Goal: Information Seeking & Learning: Learn about a topic

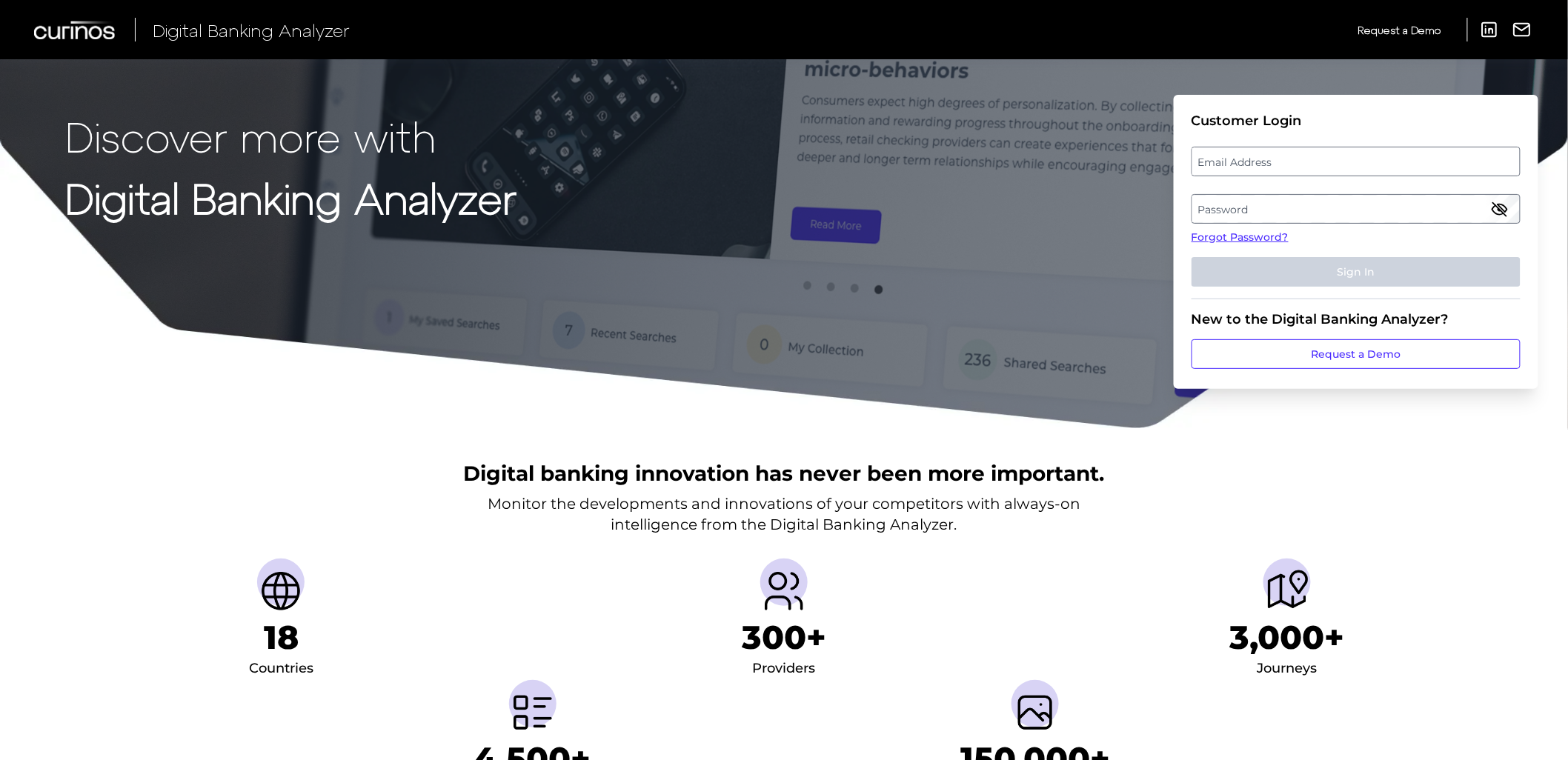
click at [1412, 171] on label "Email Address" at bounding box center [1355, 162] width 326 height 27
click at [1412, 171] on input "email" at bounding box center [1356, 161] width 329 height 30
click at [1373, 156] on input "Email Address" at bounding box center [1356, 161] width 329 height 30
type input "[PERSON_NAME][EMAIL_ADDRESS][PERSON_NAME][DOMAIN_NAME]"
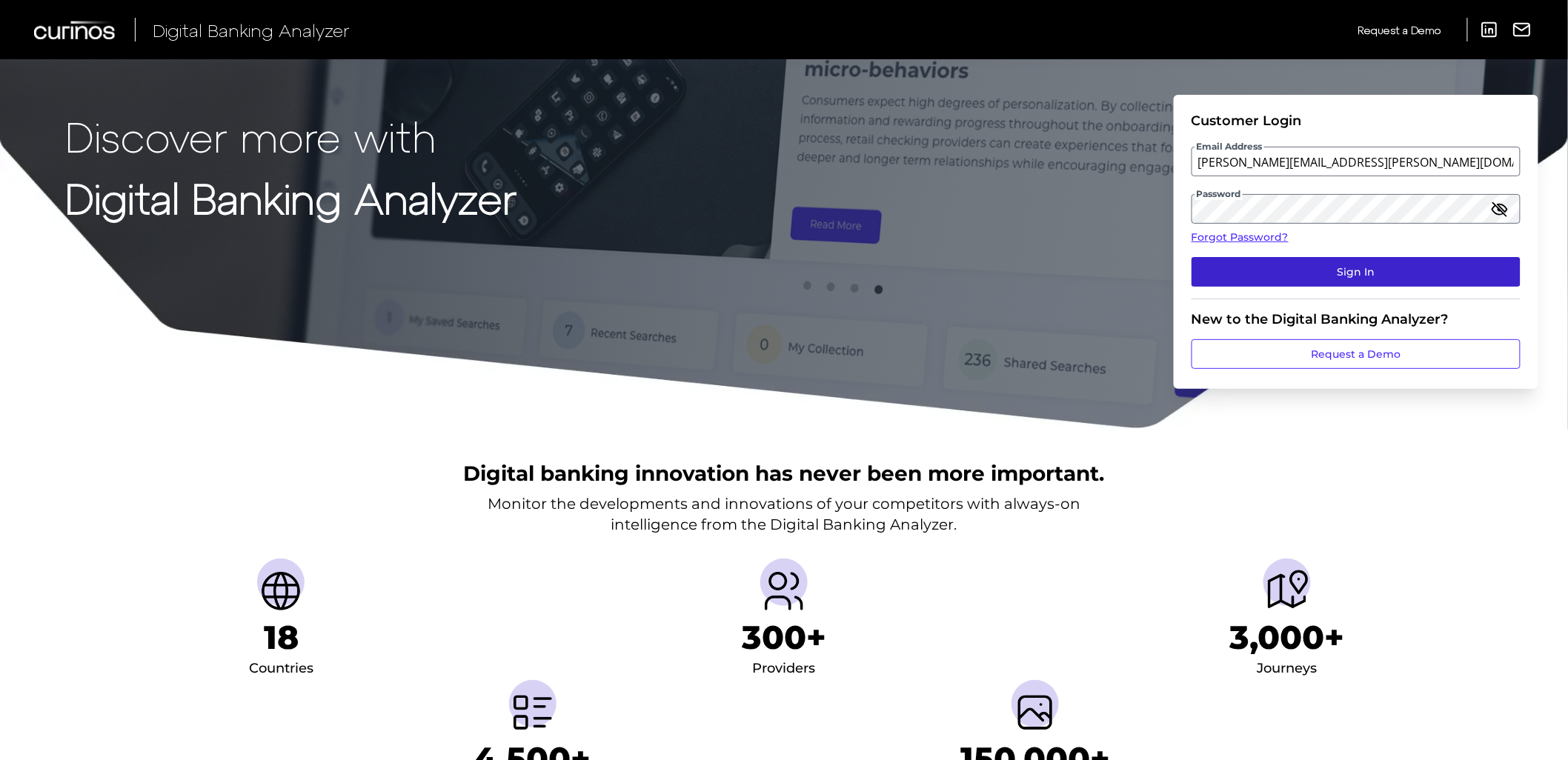
click at [1235, 267] on button "Sign In" at bounding box center [1356, 271] width 329 height 30
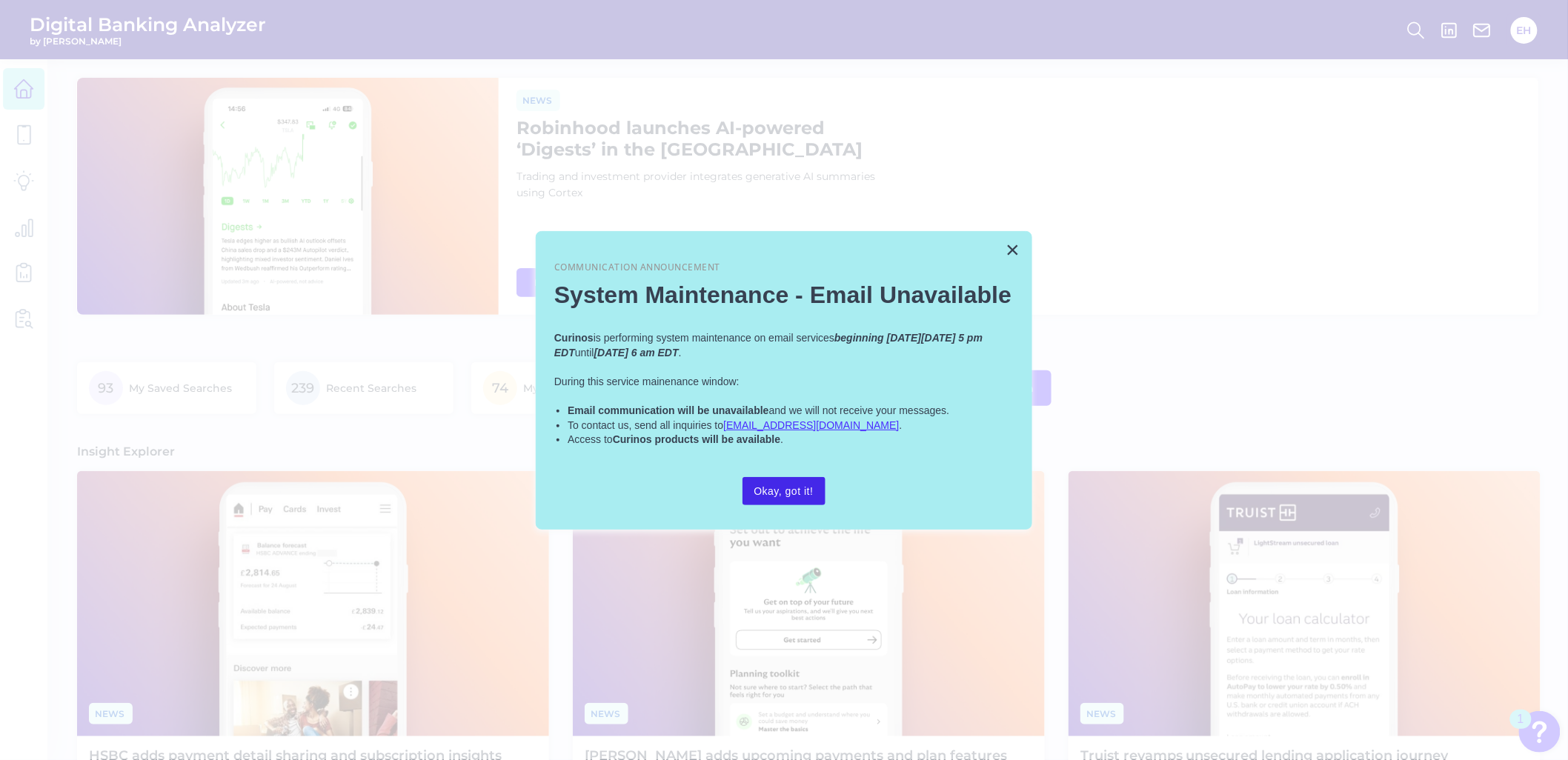
click at [790, 494] on button "Okay, got it!" at bounding box center [784, 491] width 83 height 28
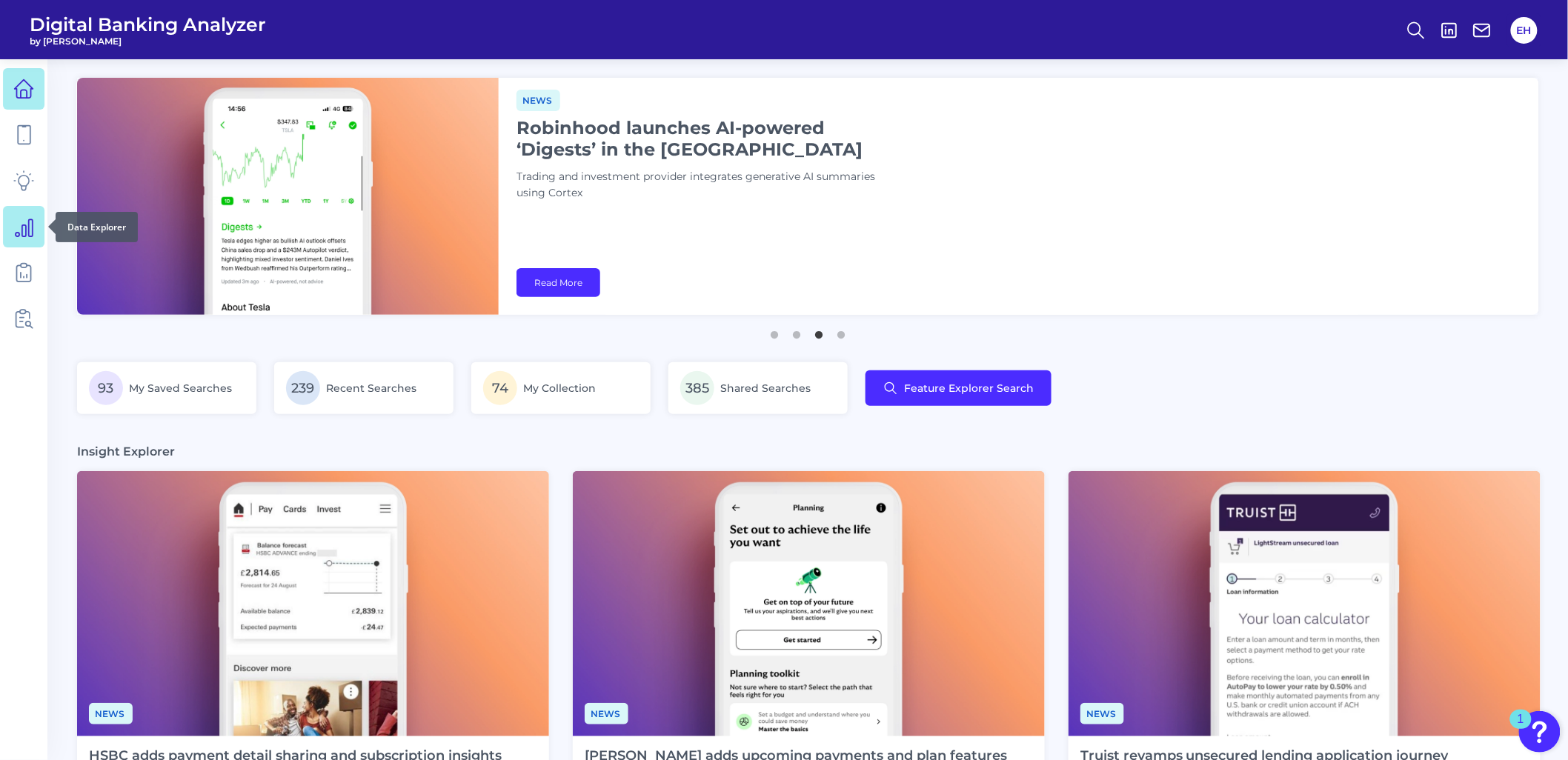
click at [27, 218] on icon at bounding box center [23, 226] width 21 height 21
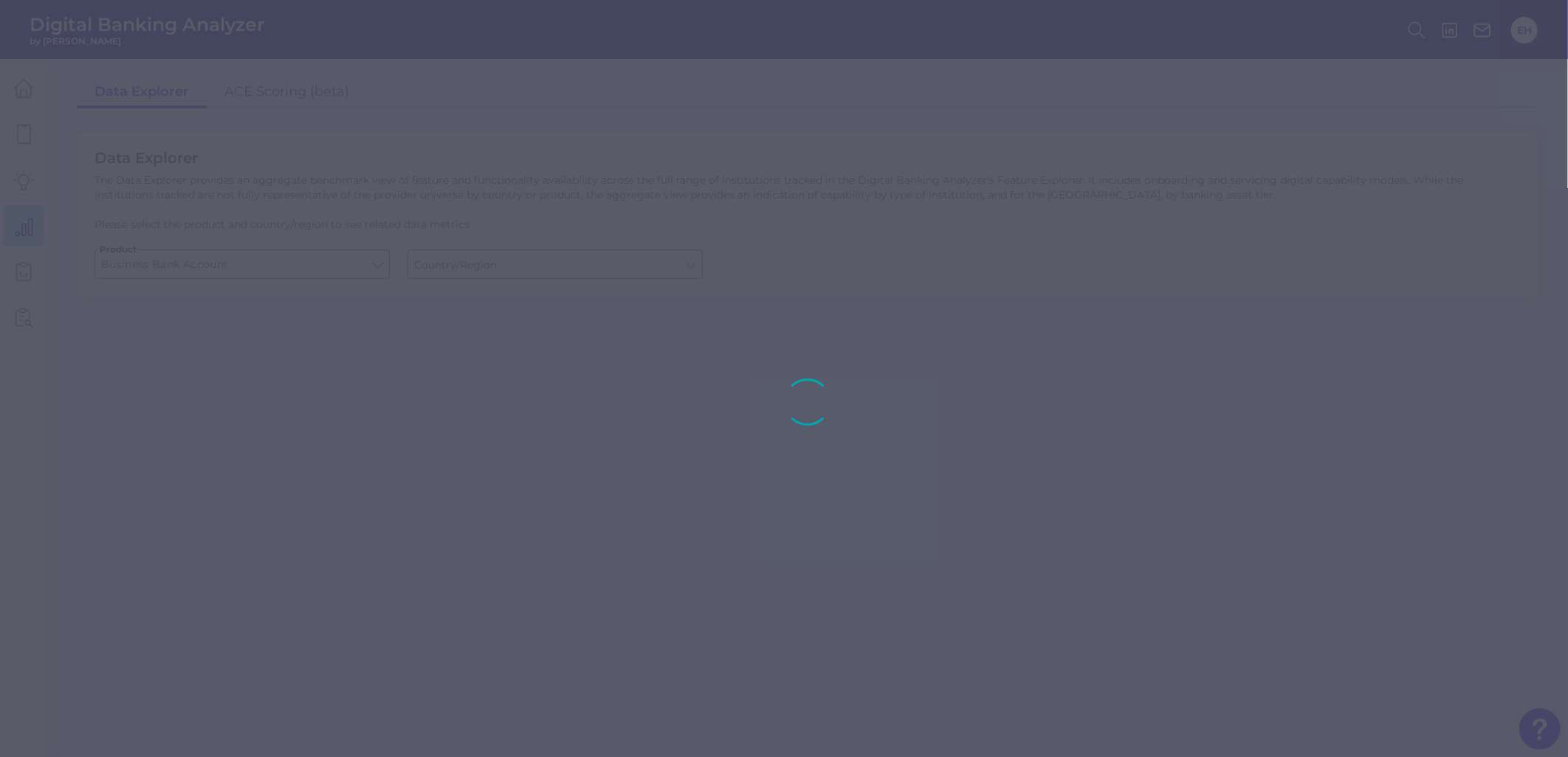
type input "[GEOGRAPHIC_DATA]"
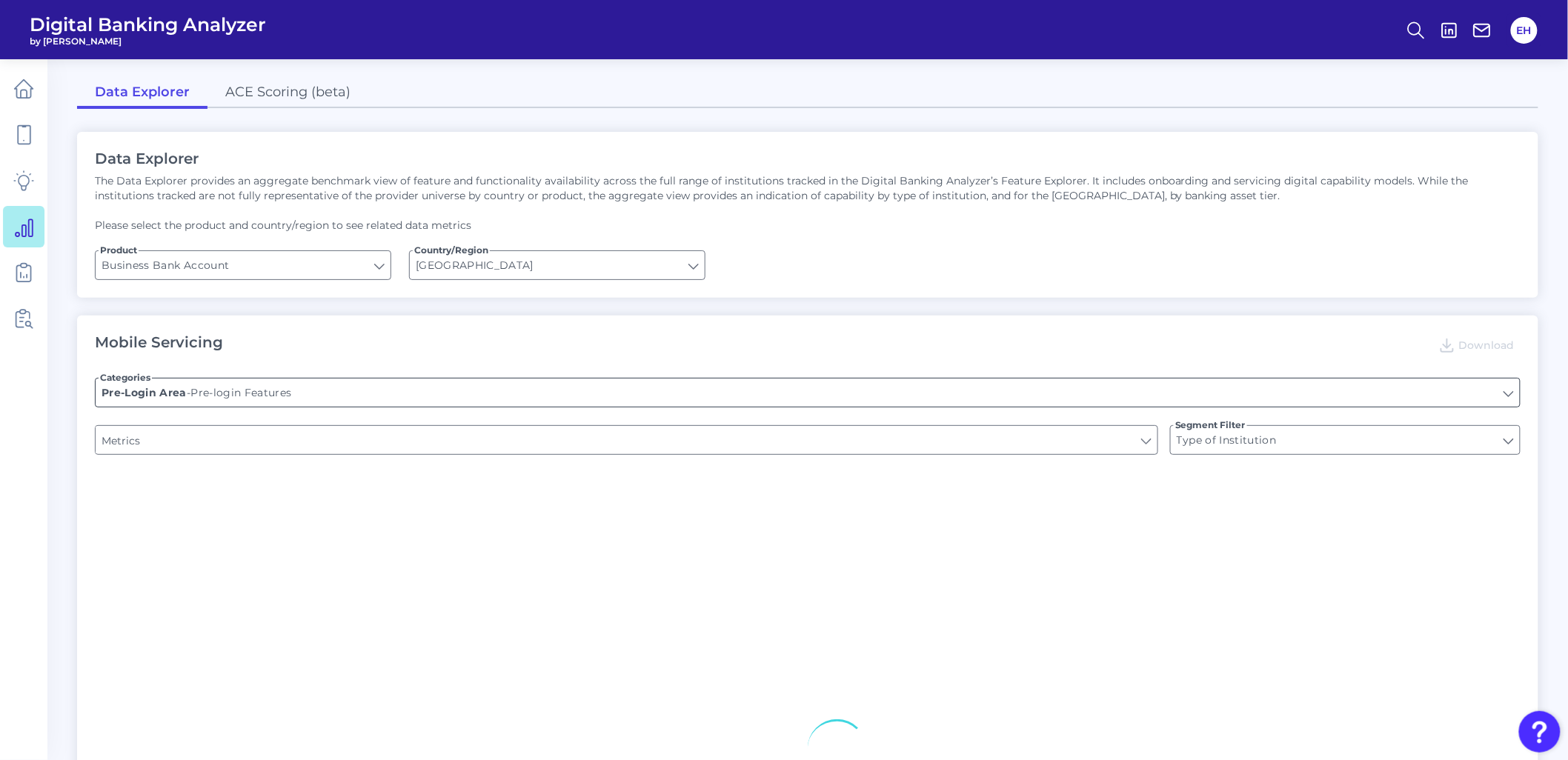
type input "Upon opening the app are users immediately prompted to use Touch/Face ID to log…"
type input "Does it offer third-party single sign on?"
type input "Can you apply for the PRODUCT as a new to brand customer on ANY digital channel?"
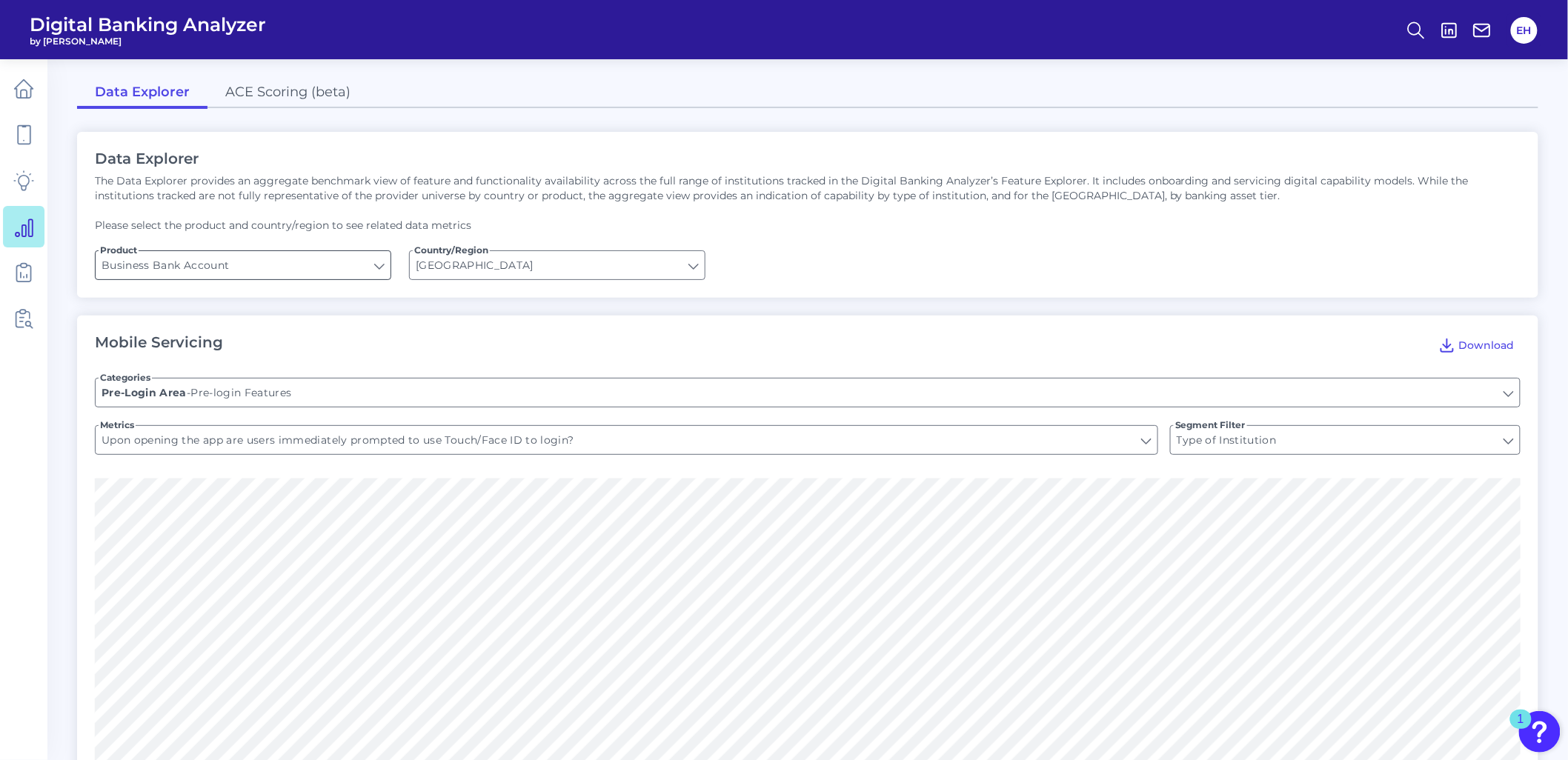
click at [247, 274] on input "Business Bank Account" at bounding box center [243, 265] width 295 height 28
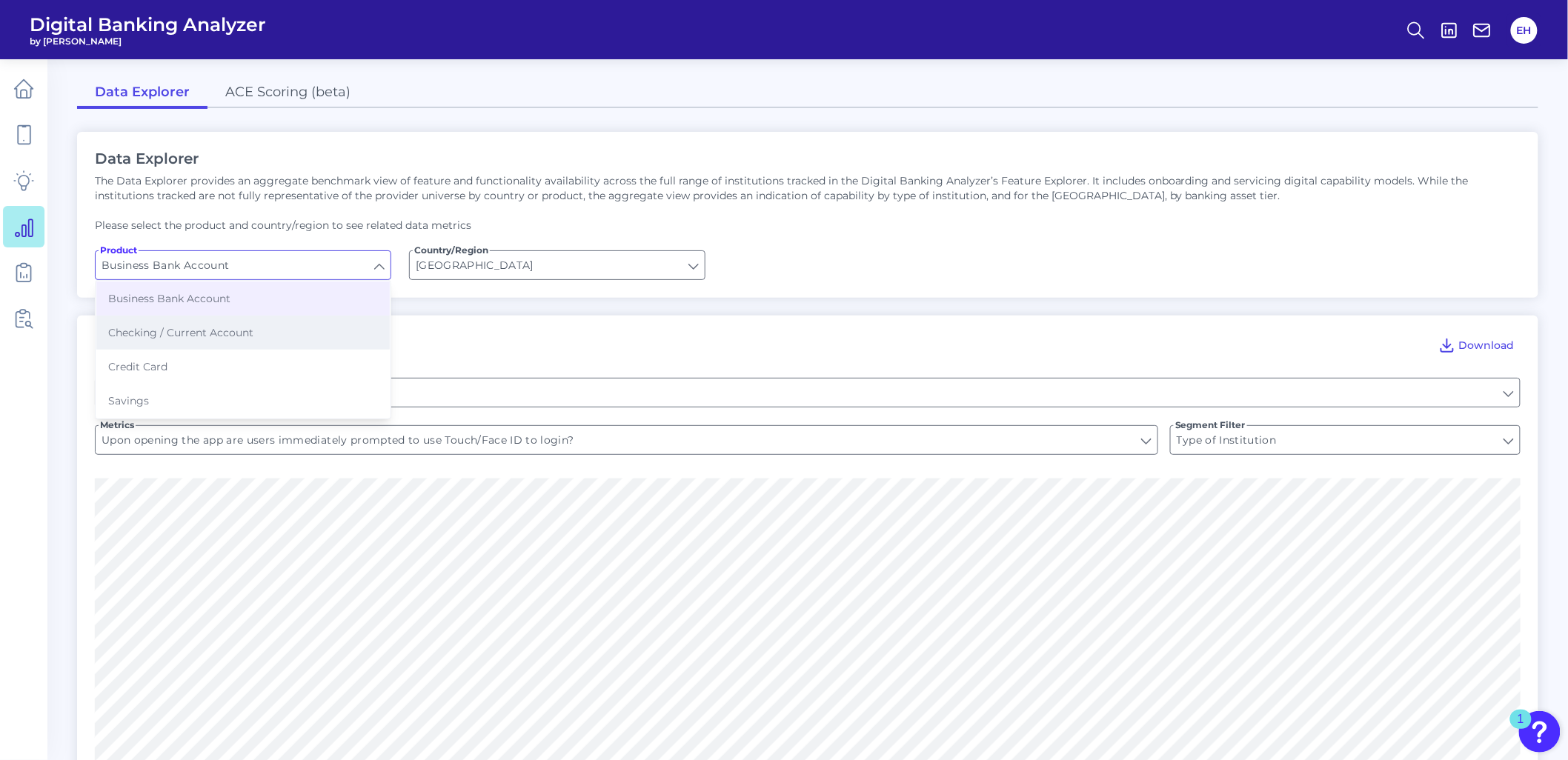
click at [214, 338] on button "Checking / Current Account" at bounding box center [243, 333] width 293 height 34
type input "Checking / Current Account"
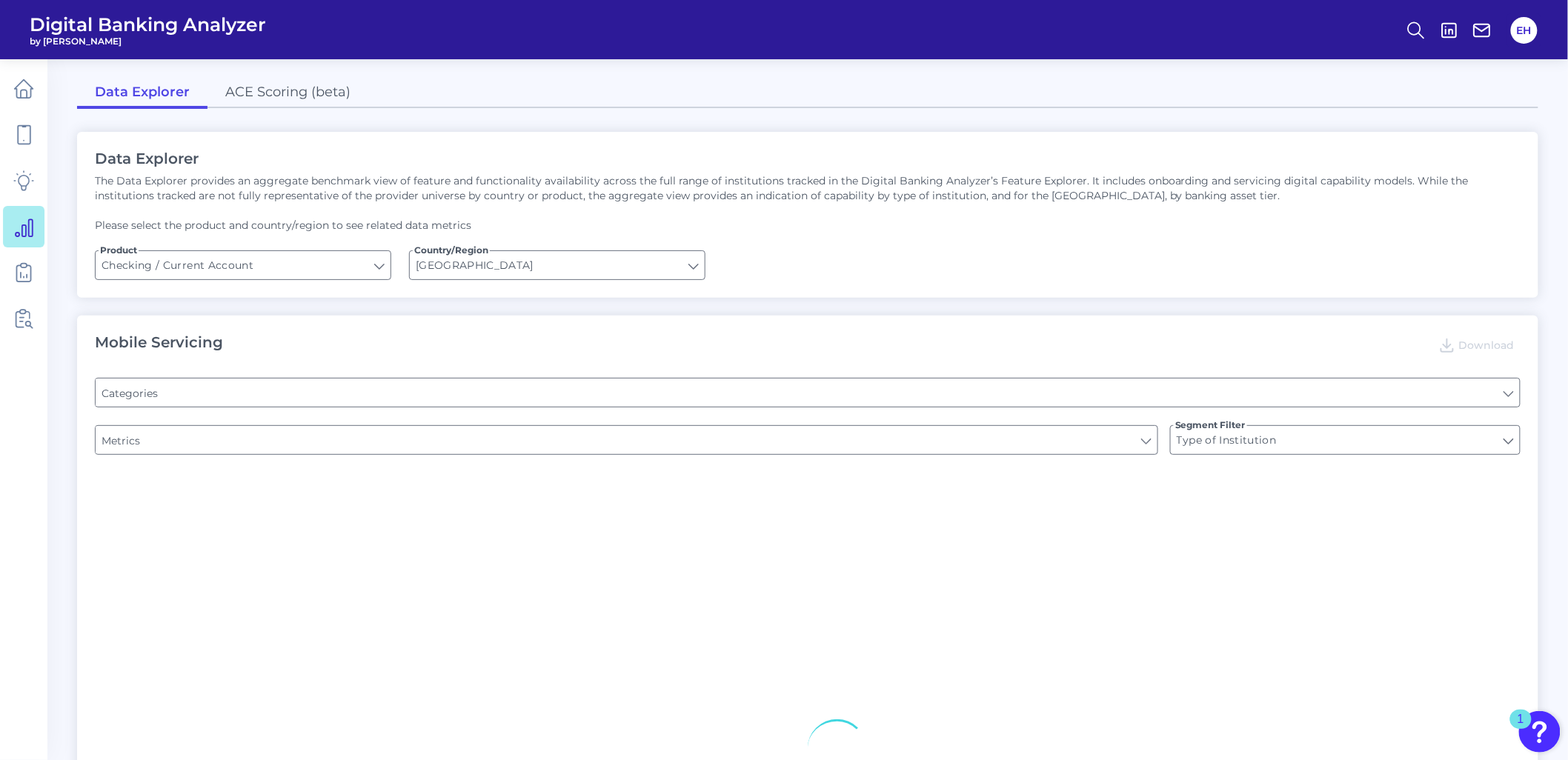
type input "Pre-login Features"
type input "Online Banking Registration"
type input "Channel"
type input "Can you register for online banking?"
type input "END-TO-END JOURNEY: Can you apply for the PRODUCT as a new to brand customer on…"
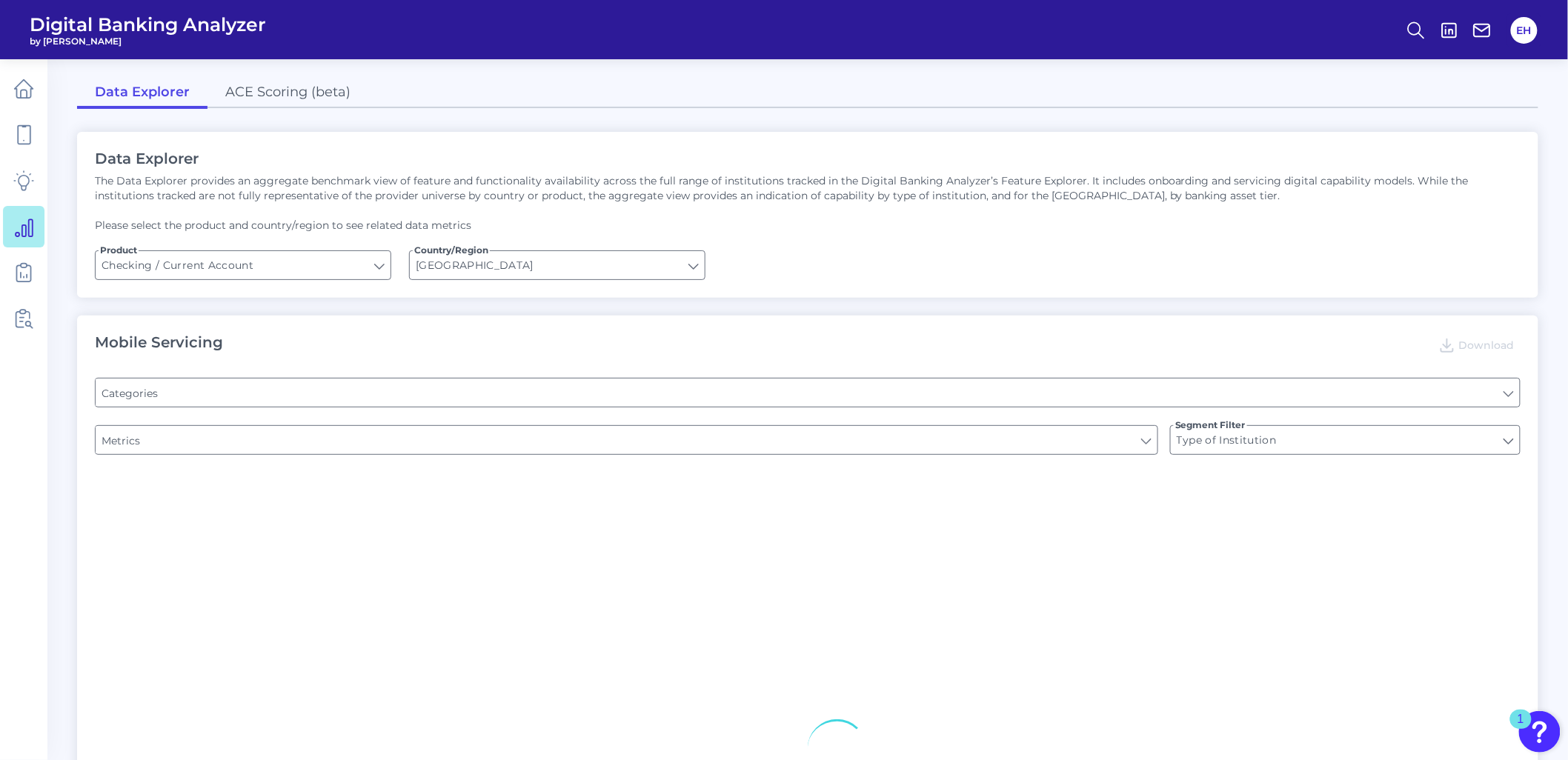
type input "Upon opening the app are users immediately prompted to use Touch/Face ID to log…"
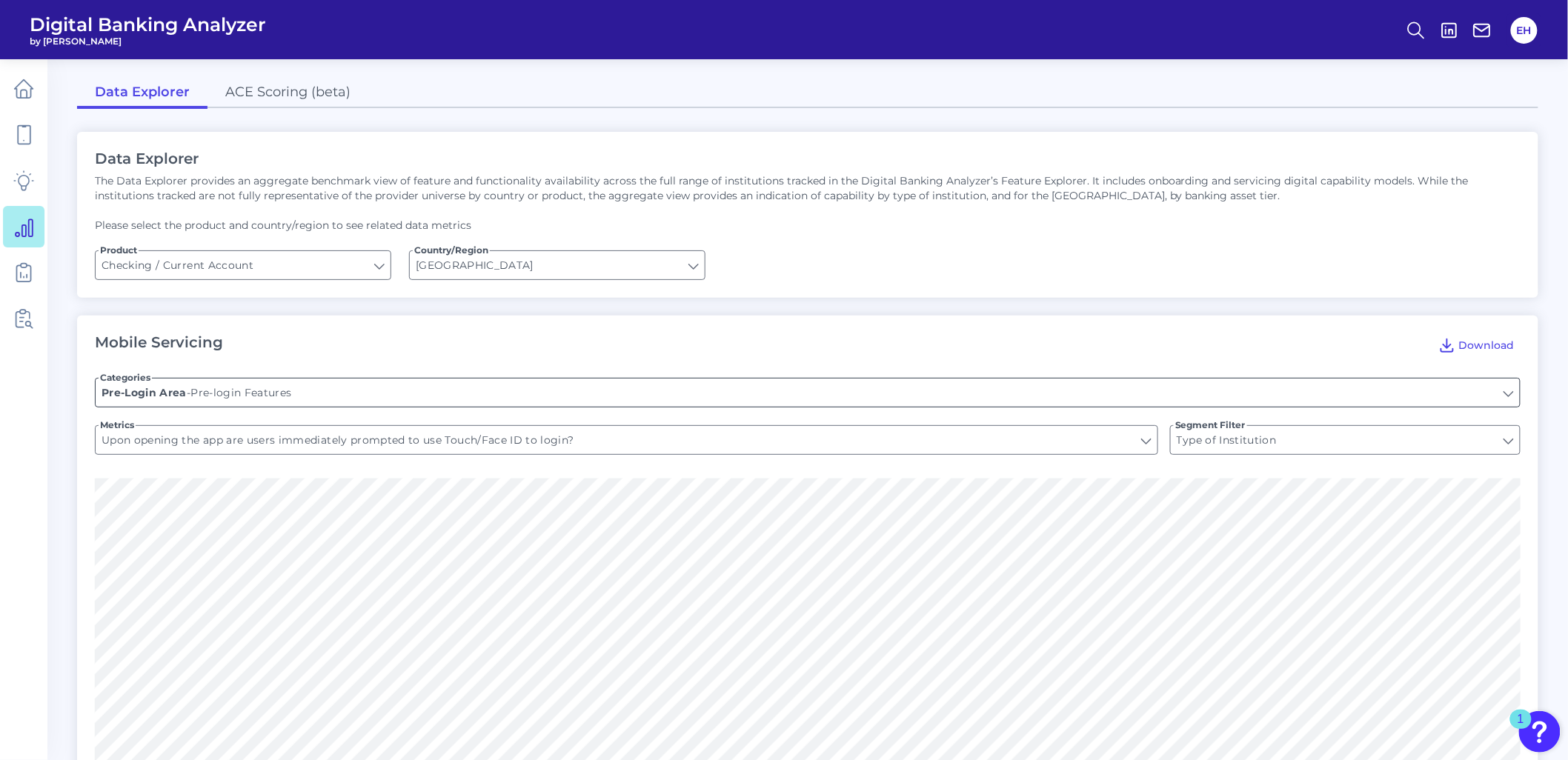
click at [660, 393] on input "Pre-login Features" at bounding box center [808, 392] width 1424 height 28
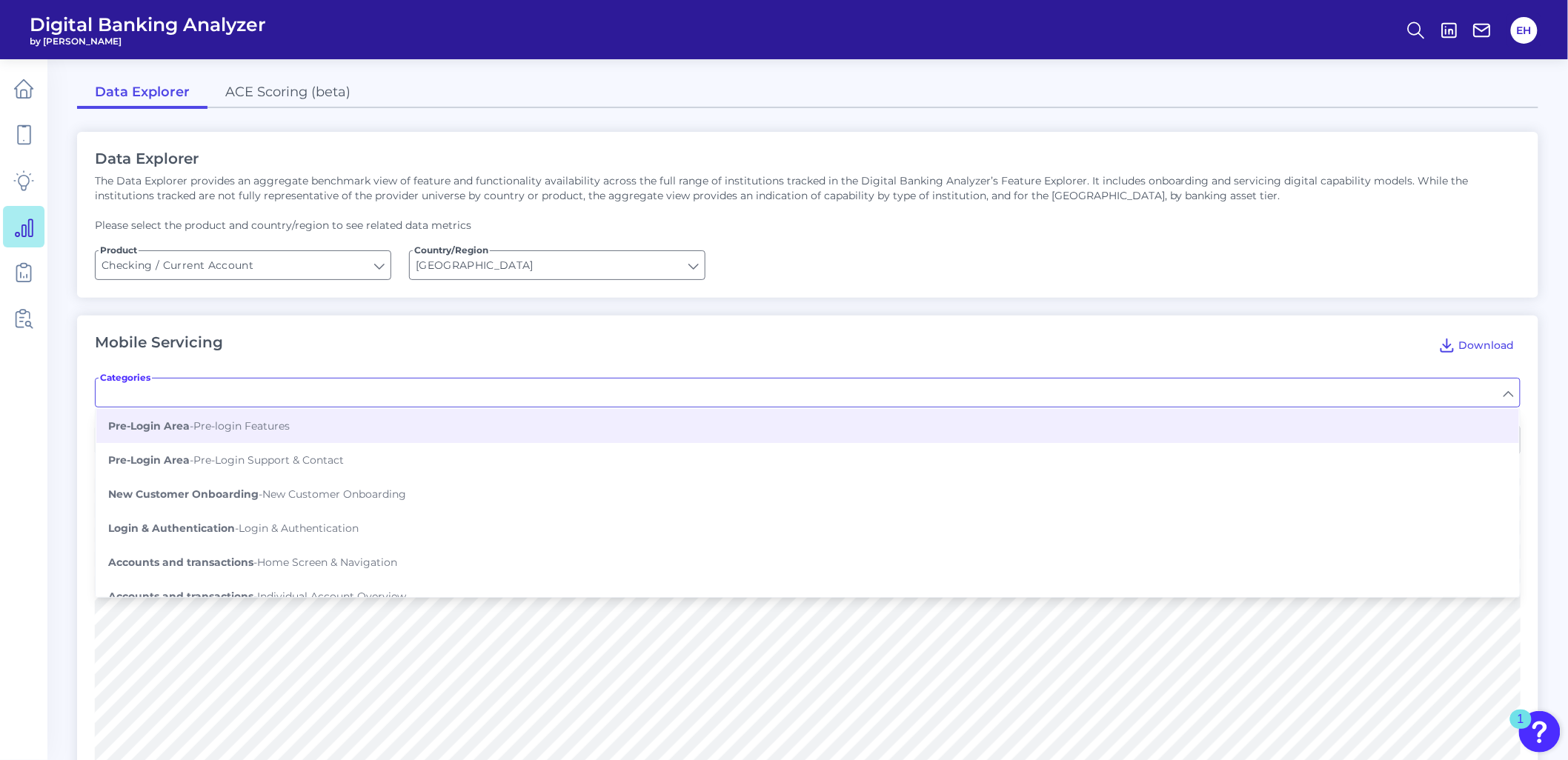
click at [707, 363] on form "Categories Pre-Login Area - Pre-login Features Pre-Login Area - Pre-Login Suppo…" at bounding box center [808, 419] width 1426 height 119
type input "Pre-login Features"
